Goal: Obtain resource: Download file/media

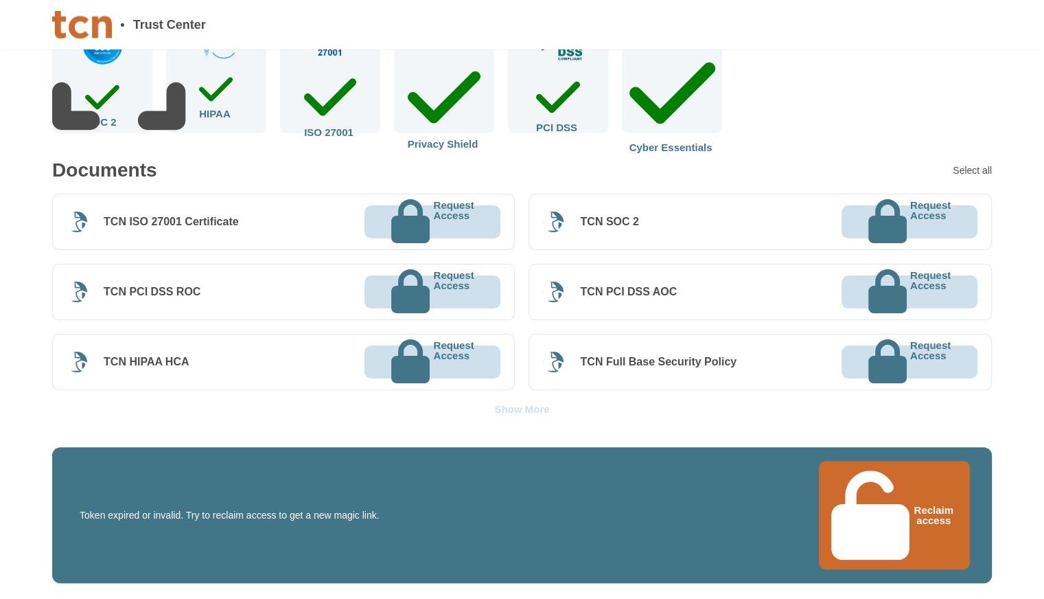
scroll to position [343, 0]
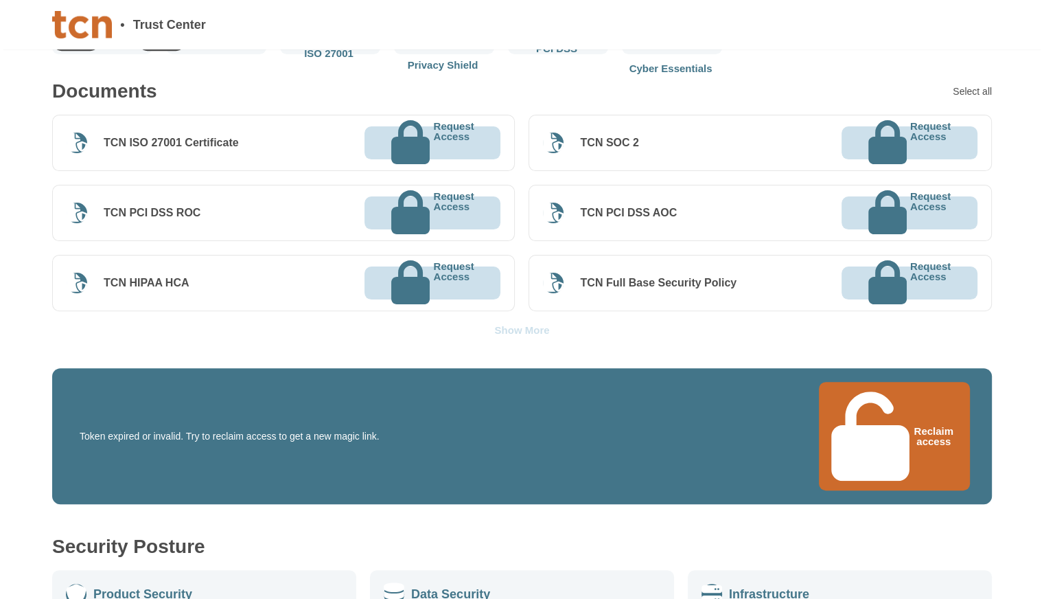
click at [519, 326] on div "Show More" at bounding box center [521, 330] width 55 height 10
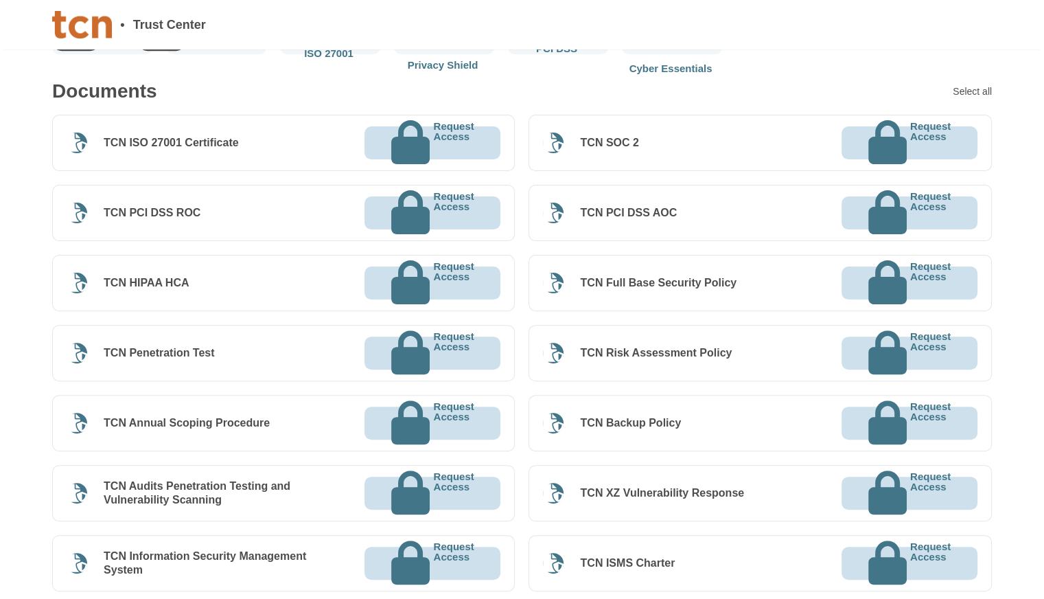
click at [910, 143] on p "Request Access" at bounding box center [930, 142] width 41 height 43
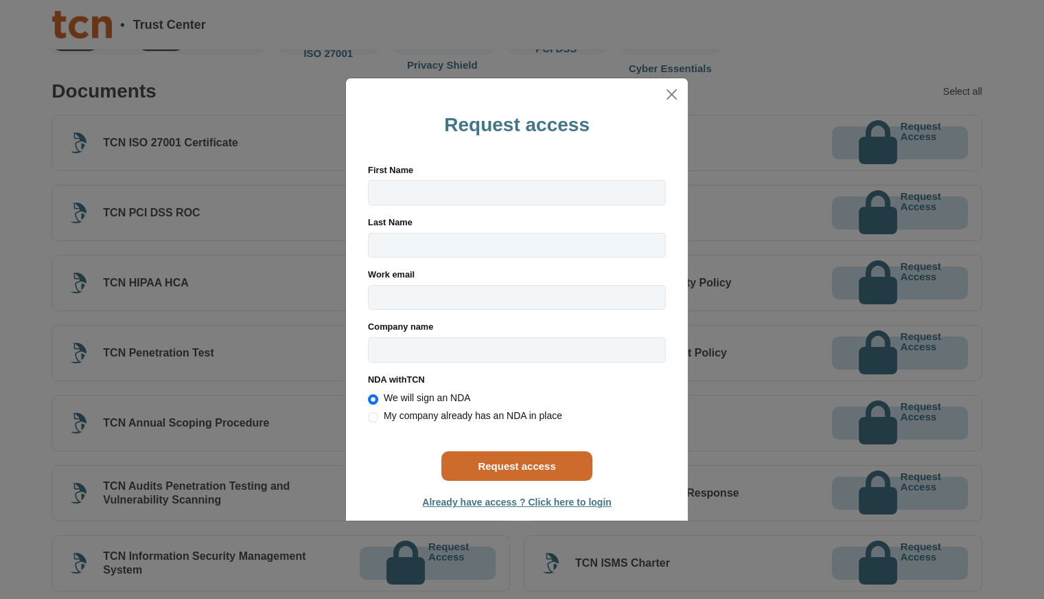
radio input "true"
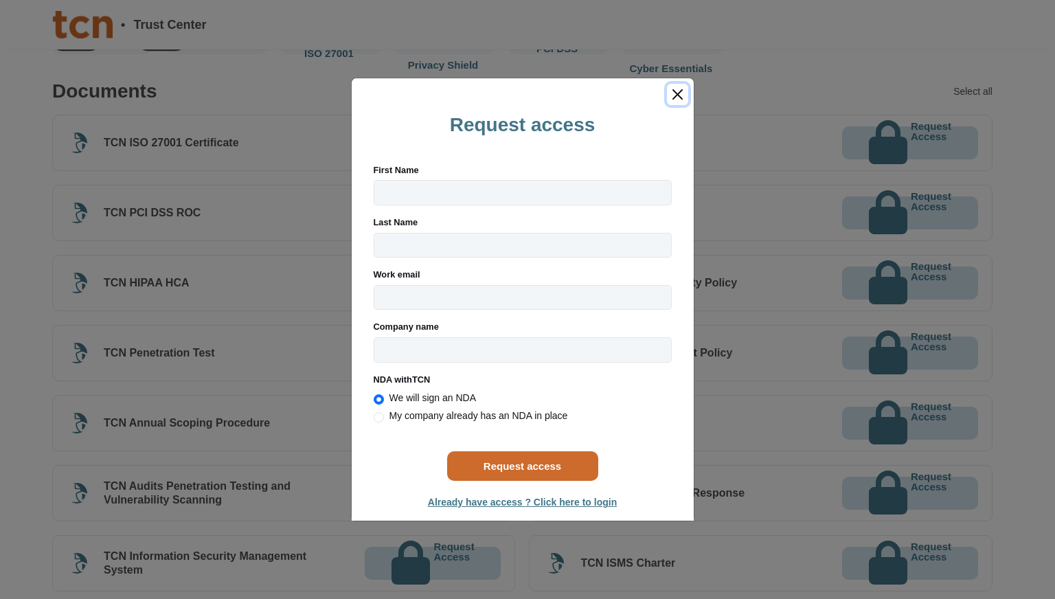
click at [676, 95] on button "Close" at bounding box center [677, 94] width 21 height 21
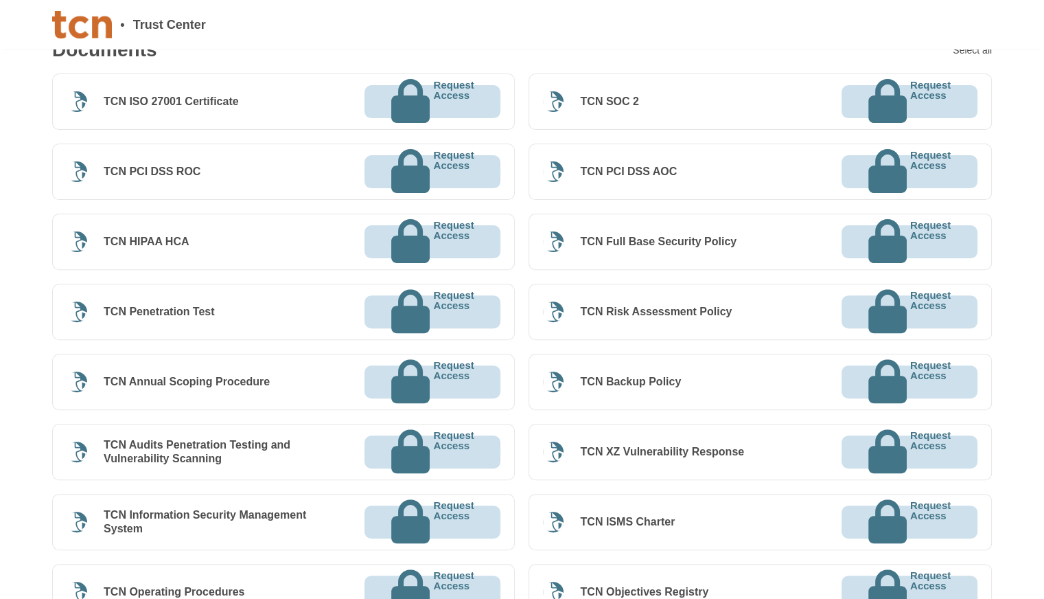
scroll to position [412, 0]
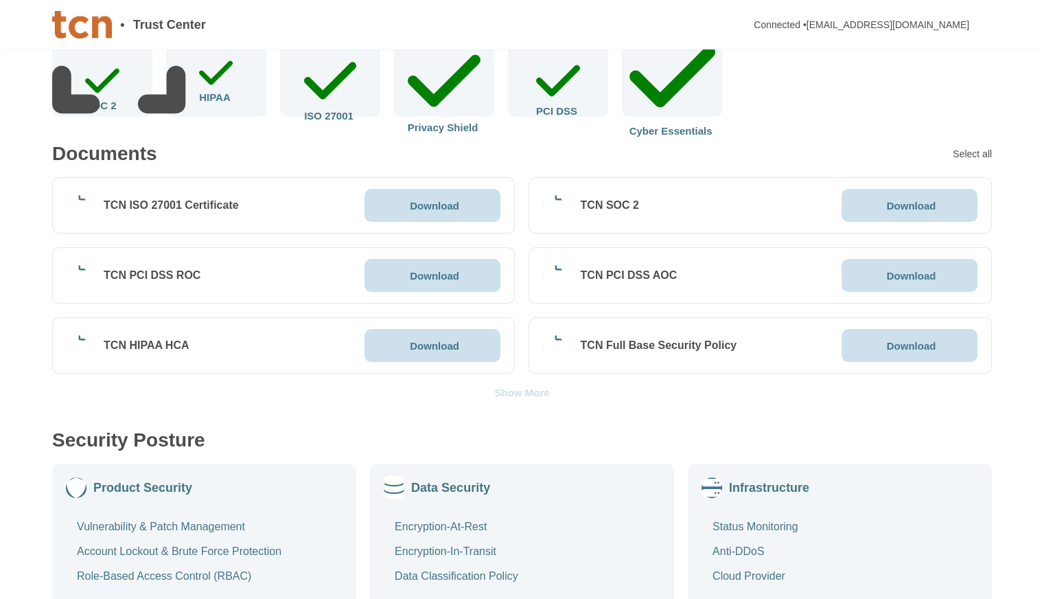
scroll to position [343, 0]
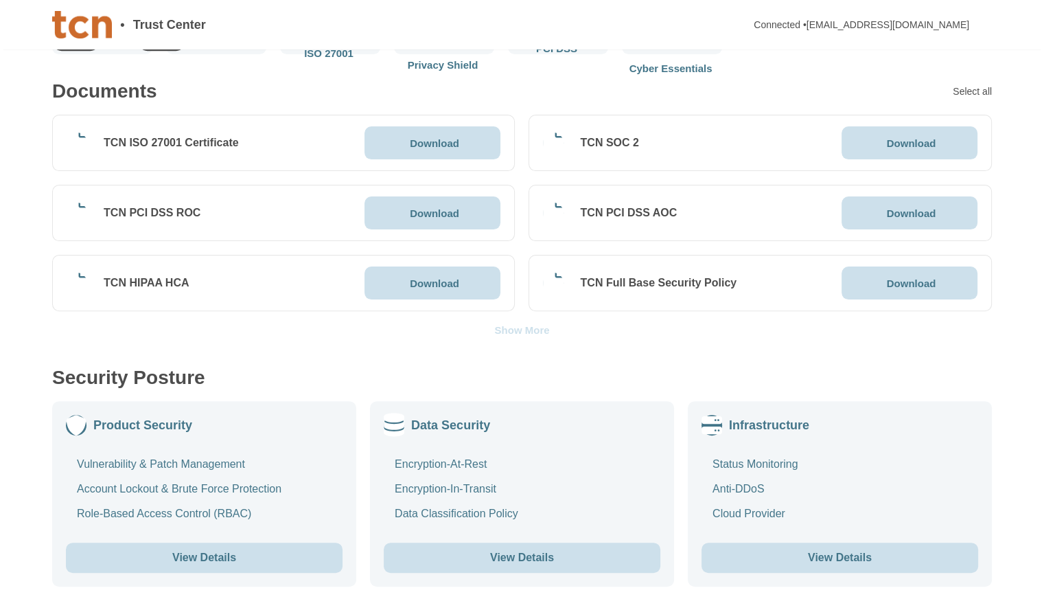
click at [527, 325] on div "Show More" at bounding box center [521, 330] width 55 height 10
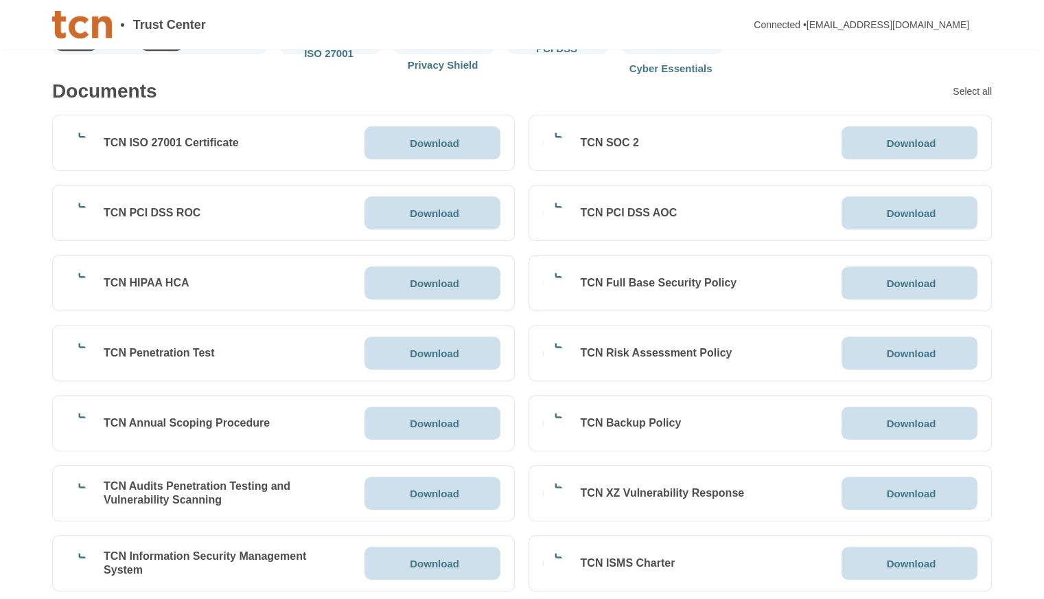
click at [921, 143] on p "Download" at bounding box center [911, 143] width 49 height 10
